Goal: Find specific page/section: Find specific page/section

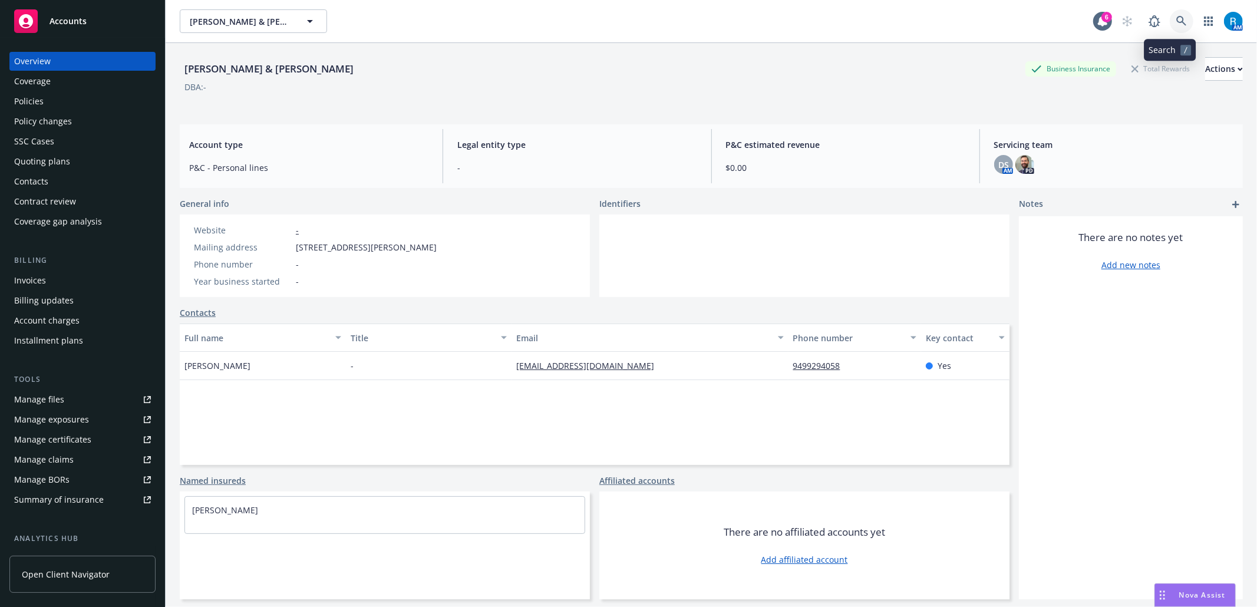
click at [1176, 22] on icon at bounding box center [1181, 21] width 10 height 10
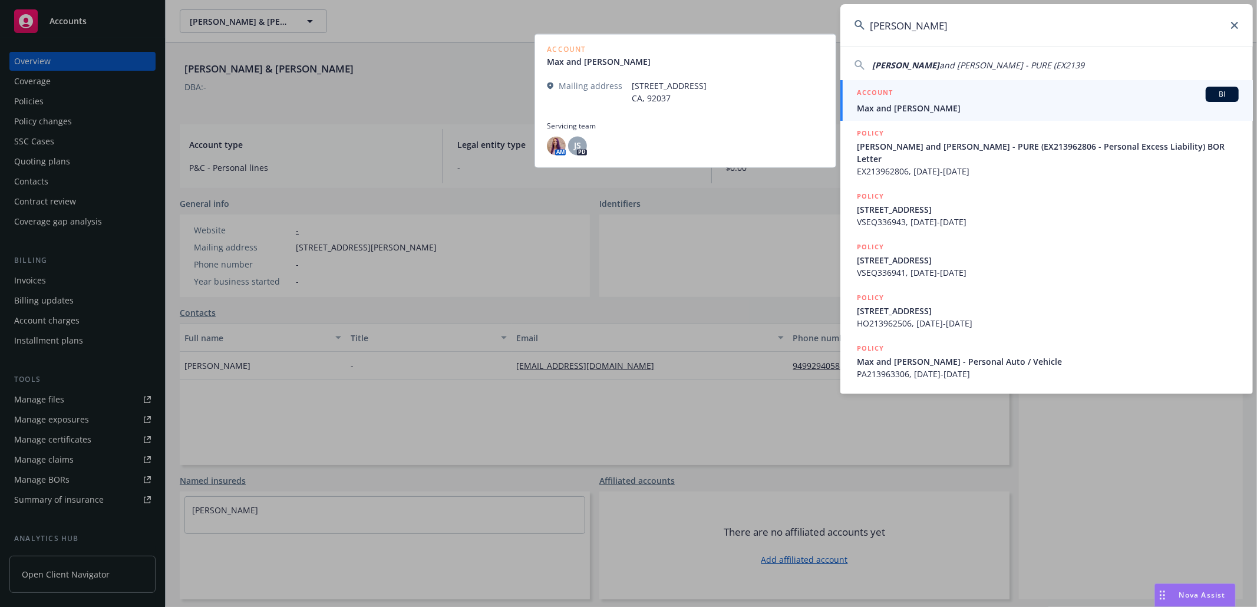
type input "[PERSON_NAME]"
click at [885, 102] on span "Max and [PERSON_NAME]" at bounding box center [1048, 108] width 382 height 12
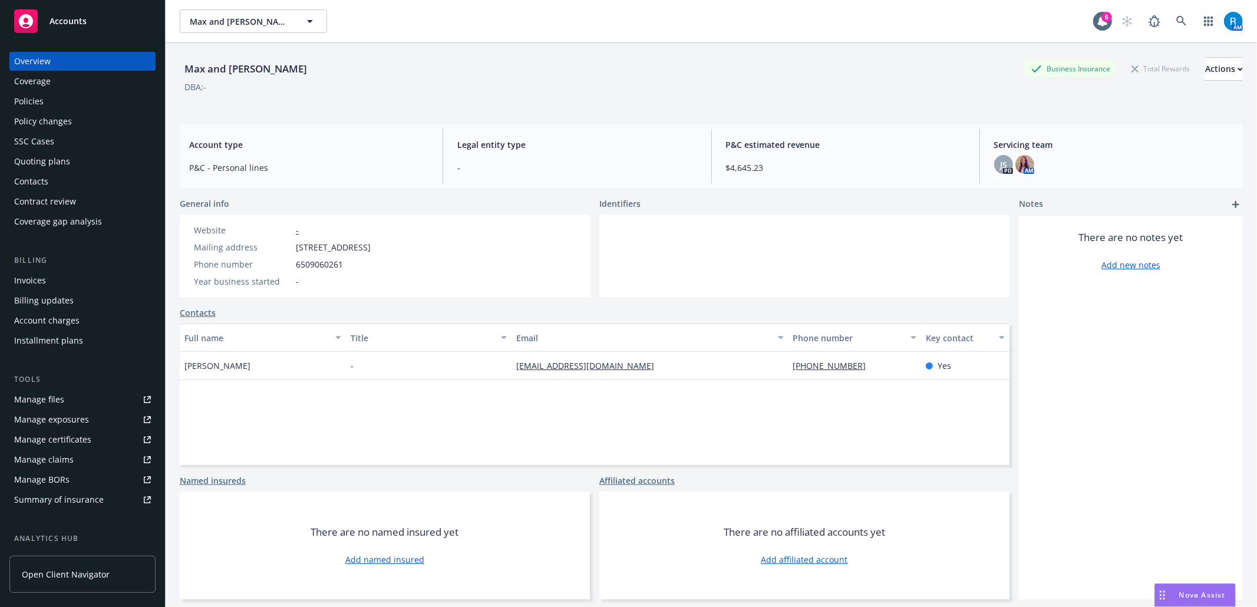
click at [29, 110] on div "Policies" at bounding box center [28, 101] width 29 height 19
